Goal: Information Seeking & Learning: Learn about a topic

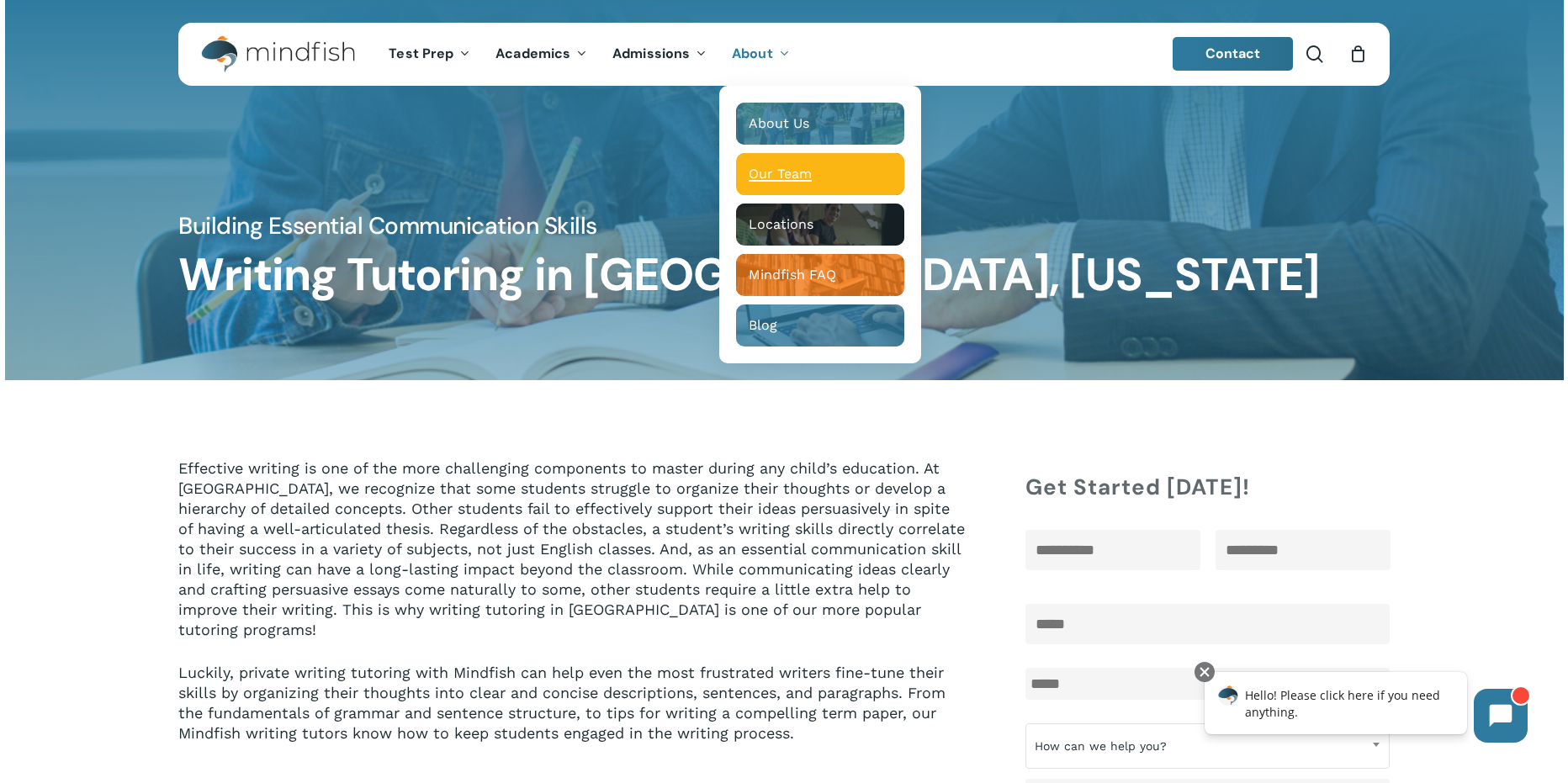
click at [792, 171] on span "Our Team" at bounding box center [780, 174] width 63 height 16
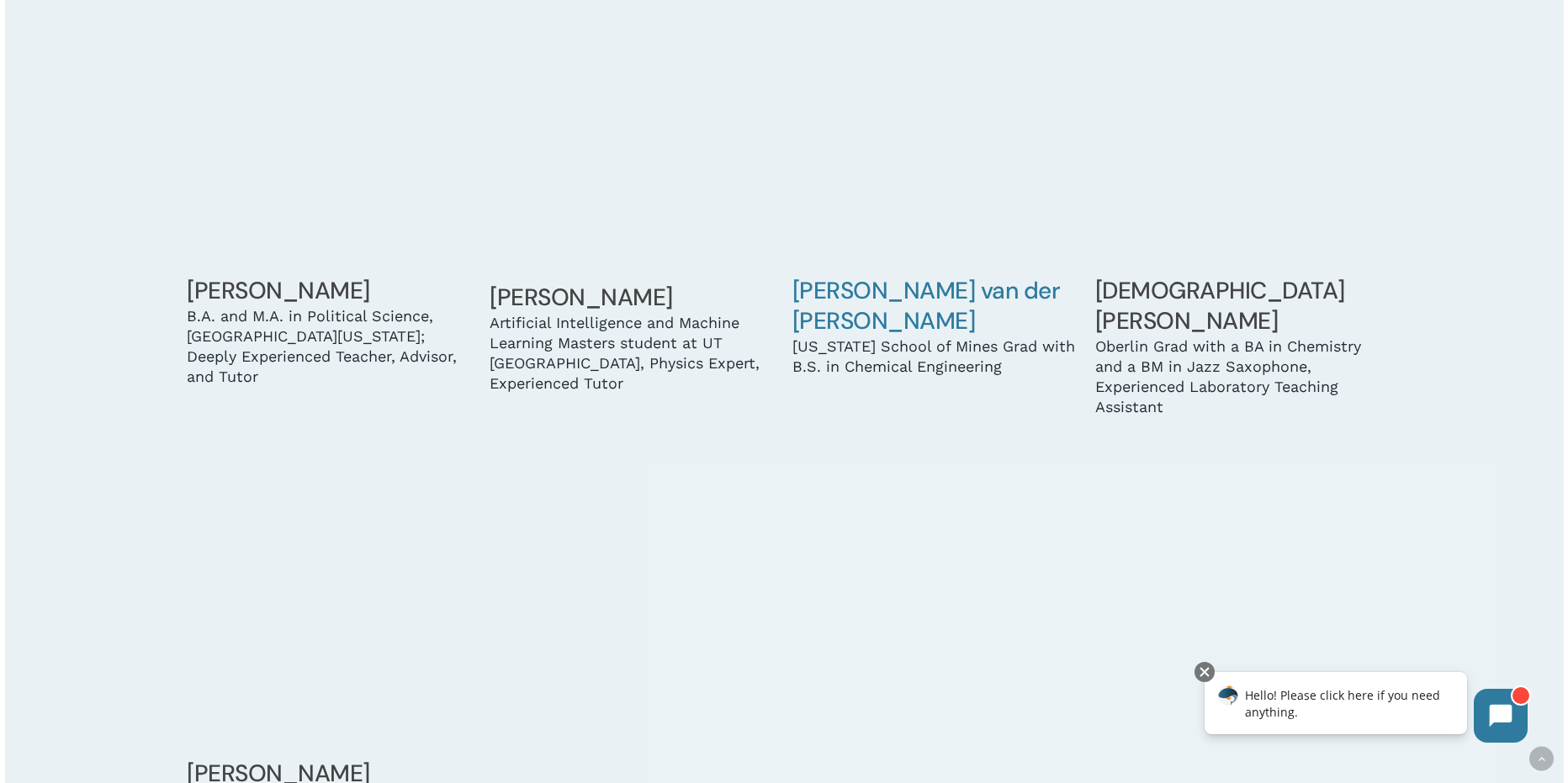
scroll to position [5798, 0]
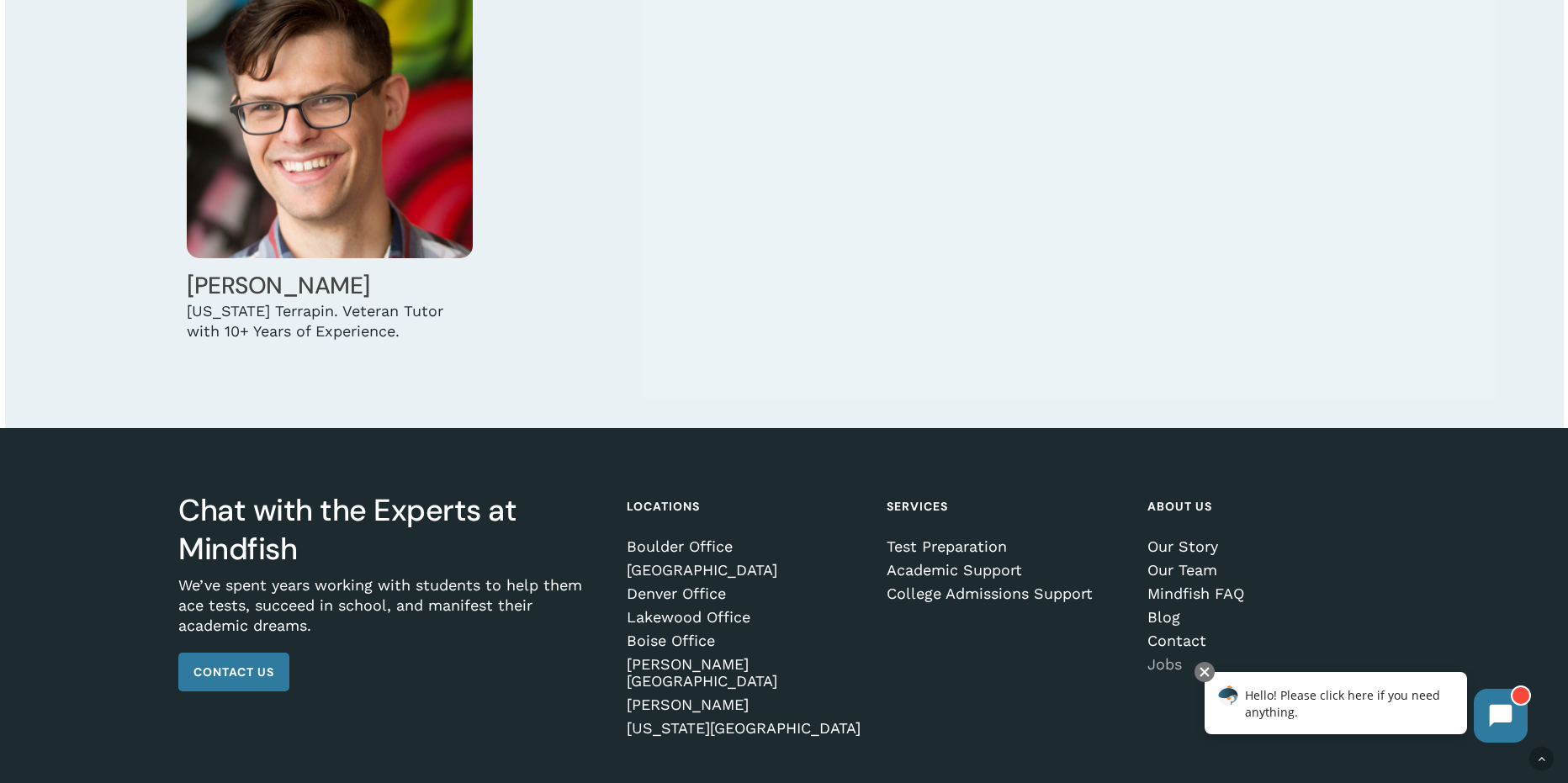
click at [1178, 656] on link "Jobs" at bounding box center [1265, 664] width 236 height 17
